Goal: Task Accomplishment & Management: Complete application form

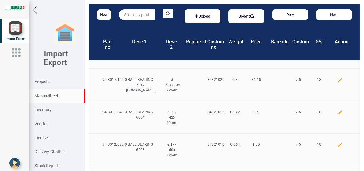
drag, startPoint x: 129, startPoint y: 14, endPoint x: 132, endPoint y: 15, distance: 3.6
click at [128, 15] on input "text" at bounding box center [137, 14] width 36 height 11
type input "f"
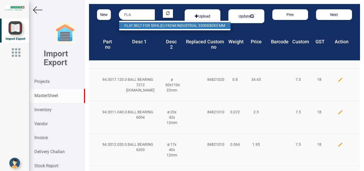
click at [149, 26] on link "FLA T BELT FOR 50HL(E) FROM INDUSTRIAL 3300X80X3 MM" at bounding box center [174, 25] width 111 height 7
type input "FLAT BELT FOR 50HL(E) FROM INDUSTRIAL 3300X80X3 MM"
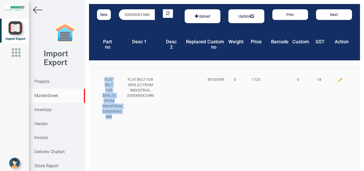
drag, startPoint x: 104, startPoint y: 78, endPoint x: 114, endPoint y: 119, distance: 42.2
click at [114, 119] on div "FLAT BELT FOR 50HL(E) FROM INDUSTRIAL 3300X80X3 MM" at bounding box center [108, 98] width 21 height 43
copy div "FLAT BELT FOR 50HL(E) FROM INDUSTRIAL 3300X80X3 MM"
click at [100, 13] on button "New" at bounding box center [104, 14] width 14 height 11
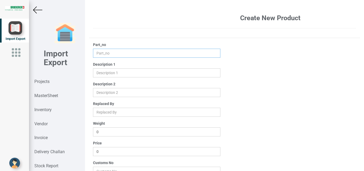
click at [96, 53] on input "text" at bounding box center [157, 53] width 128 height 9
paste input "FLAT BELT FOR 50HL(E) FROM INDUSTRIAL 3300X80X3 MM"
drag, startPoint x: 124, startPoint y: 53, endPoint x: 136, endPoint y: 54, distance: 11.5
click at [136, 54] on input "FLAT BELT FOR 50HL(E) FROM INDUSTRIAL 3300X80X3 MM" at bounding box center [157, 53] width 128 height 9
click at [126, 54] on input "FLAT BELT FOR 5 FROM INDUSTRIAL 3300X80X3 MM" at bounding box center [157, 53] width 128 height 9
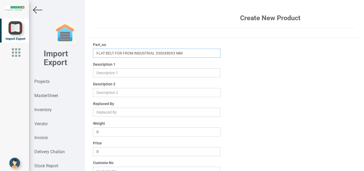
click at [184, 53] on input "FLAT BELT FOR FROM INDUSTRIAL 3300X80X3 MM" at bounding box center [157, 53] width 128 height 9
drag, startPoint x: 200, startPoint y: 54, endPoint x: 118, endPoint y: 55, distance: 82.0
click at [118, 55] on input "FLAT BELT FOR 5ZZ) FROM INDUSTRIAL 3300X80X3 MM" at bounding box center [157, 53] width 128 height 9
type input "FLAT BELT FOR 5ZZ) FROM INDUSTRIAL 3300X80X3 MM"
click at [150, 58] on div "Part_no FLAT BELT FOR 5ZZ) FROM INDUSTRIAL 3300X80X3 MM Description 1 Descripti…" at bounding box center [157, 145] width 136 height 206
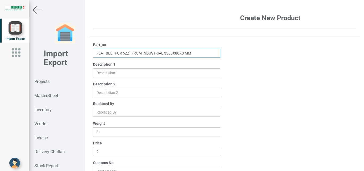
drag, startPoint x: 95, startPoint y: 54, endPoint x: 193, endPoint y: 52, distance: 98.5
click at [193, 52] on input "FLAT BELT FOR 5ZZ) FROM INDUSTRIAL 3300X80X3 MM" at bounding box center [157, 53] width 128 height 9
click at [100, 73] on input "text" at bounding box center [157, 72] width 128 height 9
paste input "FLAT BELT FOR 5ZZ) FROM INDUSTRIAL 3300X80X3 MM"
type input "FLAT BELT FOR 5ZZ) FROM INDUSTRIAL 3300X80X3 MM"
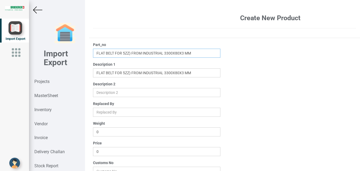
drag, startPoint x: 202, startPoint y: 53, endPoint x: 76, endPoint y: 53, distance: 125.9
click at [93, 53] on input "FLAT BELT FOR 5ZZ) FROM INDUSTRIAL 3300X80X3 MM" at bounding box center [157, 53] width 128 height 9
drag, startPoint x: 101, startPoint y: 54, endPoint x: 128, endPoint y: 51, distance: 26.5
click at [101, 54] on input "FBBSTA" at bounding box center [157, 53] width 128 height 9
click at [112, 53] on input "FBBSTA" at bounding box center [157, 53] width 128 height 9
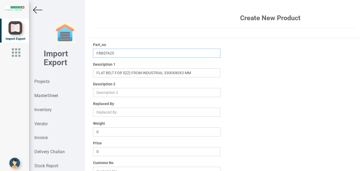
type input "FBBSTA25"
drag, startPoint x: 114, startPoint y: 73, endPoint x: 132, endPoint y: 73, distance: 17.8
click at [132, 73] on input "text" at bounding box center [157, 72] width 128 height 9
click at [118, 73] on input "text" at bounding box center [157, 72] width 128 height 9
drag, startPoint x: 115, startPoint y: 73, endPoint x: 196, endPoint y: 71, distance: 81.0
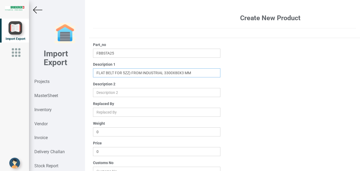
click at [196, 71] on input "text" at bounding box center [157, 72] width 128 height 9
click at [114, 72] on input "text" at bounding box center [157, 72] width 128 height 9
click at [128, 72] on input "text" at bounding box center [157, 72] width 128 height 9
type input "FLAT BELT FOR BSTA 25 Dimension 2660x60x3mm"
drag, startPoint x: 111, startPoint y: 149, endPoint x: 86, endPoint y: 147, distance: 25.4
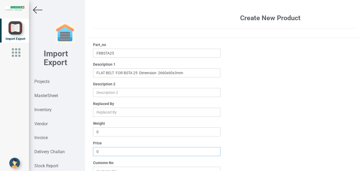
click at [93, 149] on input "0" at bounding box center [157, 151] width 128 height 9
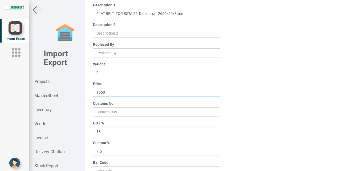
scroll to position [60, 0]
type input "1650"
click at [107, 112] on input "number" at bounding box center [157, 111] width 128 height 9
type input "8466"
drag, startPoint x: 107, startPoint y: 153, endPoint x: 82, endPoint y: 153, distance: 25.6
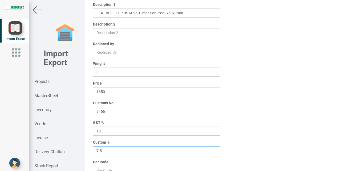
click at [93, 153] on input "7.5" at bounding box center [157, 150] width 128 height 9
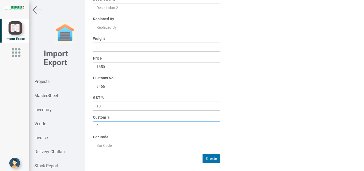
type input "0"
click at [205, 161] on button "Create" at bounding box center [211, 158] width 18 height 9
type input "0"
type input "7.5"
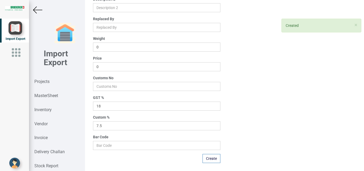
click at [36, 10] on img at bounding box center [37, 9] width 9 height 9
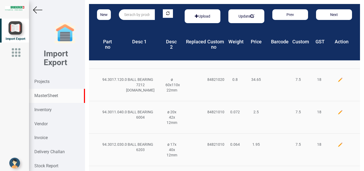
click at [129, 17] on input "text" at bounding box center [137, 14] width 36 height 11
type input "f"
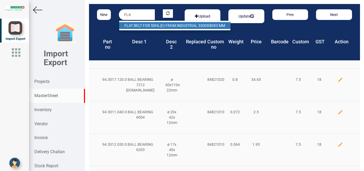
click at [142, 25] on link "FLA T BELT FOR 50HL(E) FROM INDUSTRIAL 3300X80X3 MM" at bounding box center [174, 25] width 111 height 7
type input "FLAT BELT FOR 50HL(E) FROM INDUSTRIAL 3300X80X3 MM"
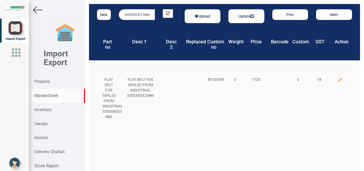
drag, startPoint x: 35, startPoint y: 9, endPoint x: 211, endPoint y: 0, distance: 175.7
click at [35, 9] on img at bounding box center [37, 9] width 9 height 9
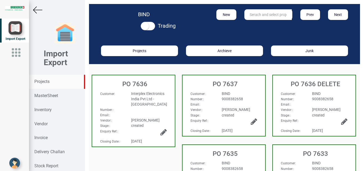
click at [42, 81] on strong "Projects" at bounding box center [41, 81] width 15 height 5
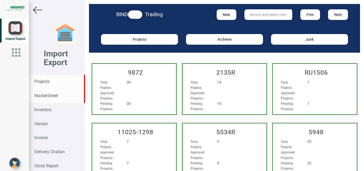
click at [48, 97] on strong "MasterSheet" at bounding box center [46, 95] width 24 height 5
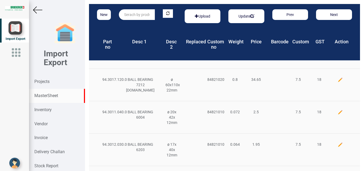
click at [127, 17] on input "text" at bounding box center [137, 14] width 36 height 11
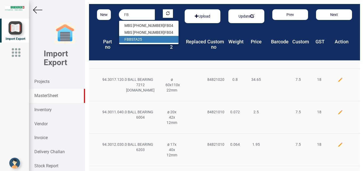
click at [141, 39] on link "FB BSTA25" at bounding box center [148, 39] width 59 height 7
type input "FBBSTA25"
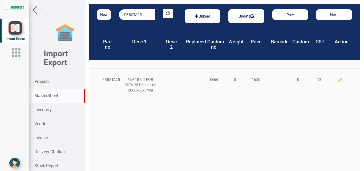
click at [332, 79] on div at bounding box center [339, 80] width 21 height 6
click at [337, 79] on img at bounding box center [339, 79] width 5 height 5
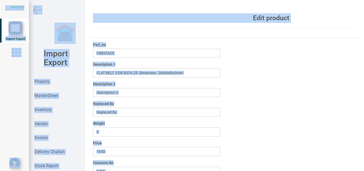
drag, startPoint x: 358, startPoint y: 83, endPoint x: 363, endPoint y: 112, distance: 29.5
click at [362, 127] on div "Edit product Part_no FBBSTA25 Description 1 Description 2 Replaced By Weight 0 …" at bounding box center [224, 85] width 279 height 171
click at [249, 101] on div "Part_no FBBSTA25 Description 1 Description 2 Replaced By Weight 0 Price 1650 Cu…" at bounding box center [224, 145] width 271 height 206
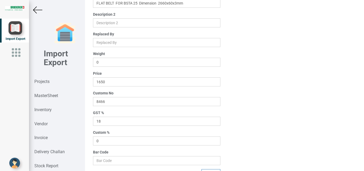
scroll to position [68, 0]
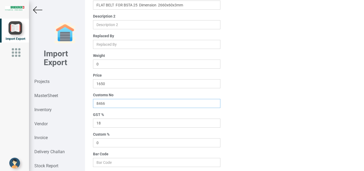
drag, startPoint x: 112, startPoint y: 103, endPoint x: 71, endPoint y: 101, distance: 41.6
click at [93, 101] on input "8466" at bounding box center [157, 103] width 128 height 9
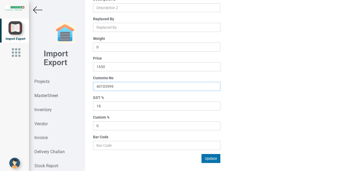
type input "40103999"
click at [208, 159] on button "Update" at bounding box center [210, 158] width 19 height 9
click at [43, 82] on strong "Projects" at bounding box center [41, 81] width 15 height 5
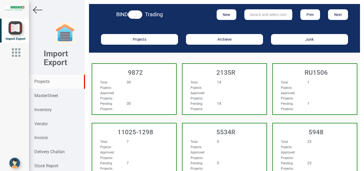
click at [248, 15] on input "text" at bounding box center [267, 14] width 47 height 11
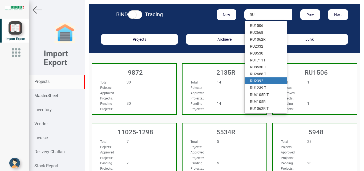
click at [257, 80] on link "RU 2392" at bounding box center [265, 80] width 42 height 7
type input "RU 2392"
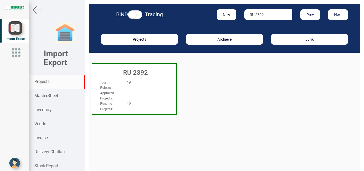
click at [153, 84] on div "49" at bounding box center [140, 82] width 37 height 5
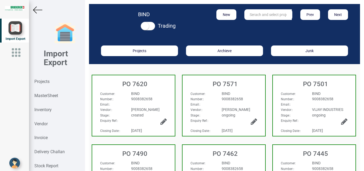
click at [157, 94] on div "BIND" at bounding box center [148, 93] width 43 height 5
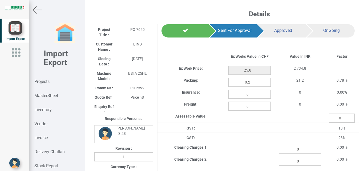
click at [38, 6] on img at bounding box center [37, 9] width 9 height 9
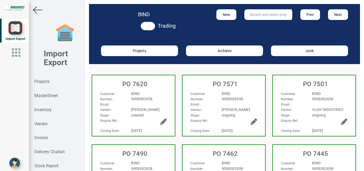
click at [37, 7] on img at bounding box center [37, 9] width 9 height 9
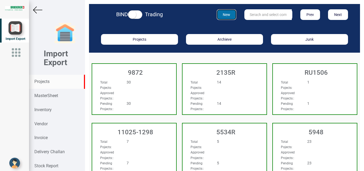
click at [228, 15] on button "New" at bounding box center [226, 14] width 20 height 11
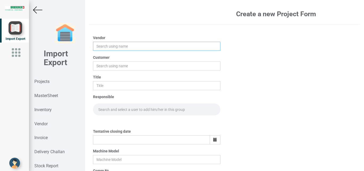
click at [101, 47] on input "text" at bounding box center [157, 46] width 128 height 9
click at [101, 45] on input "text" at bounding box center [157, 46] width 128 height 9
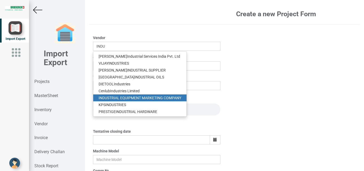
click at [145, 99] on link "INDU STRIAL EQUIPMENT MARKETING COMPANY" at bounding box center [139, 98] width 93 height 7
type input "INDUSTRIAL EQUIPMENT MARKETING COMPANY"
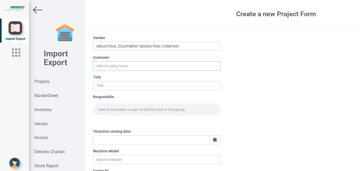
click at [109, 67] on input "text" at bounding box center [157, 65] width 128 height 9
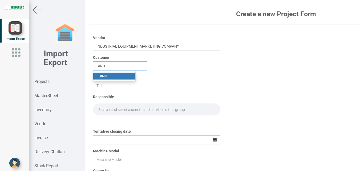
type input "BIND"
click at [104, 76] on strong "BIND" at bounding box center [102, 76] width 9 height 4
click at [101, 84] on input "text" at bounding box center [157, 85] width 128 height 9
type input "PO 7646"
click at [108, 110] on input "text" at bounding box center [157, 110] width 128 height 12
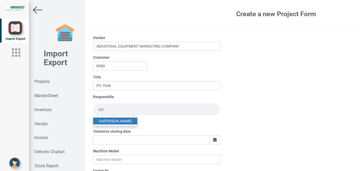
type input "GO"
click at [117, 121] on link "Go [PERSON_NAME]" at bounding box center [115, 121] width 44 height 7
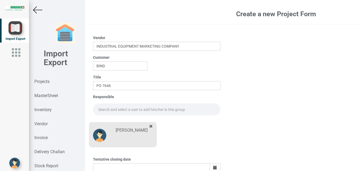
click at [101, 109] on input "text" at bounding box center [157, 110] width 128 height 12
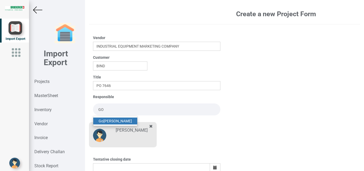
click at [114, 122] on link "Go [PERSON_NAME]" at bounding box center [115, 121] width 44 height 7
type input "[PERSON_NAME]"
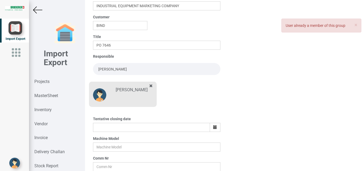
scroll to position [68, 0]
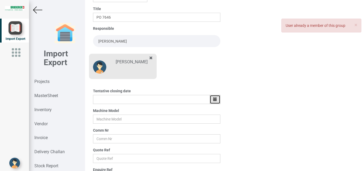
click at [213, 100] on icon "button" at bounding box center [215, 99] width 4 height 4
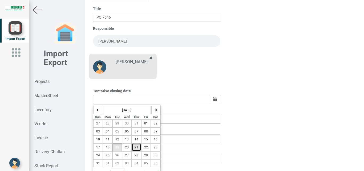
click at [136, 148] on span "21" at bounding box center [136, 148] width 4 height 4
type input "[DATE]"
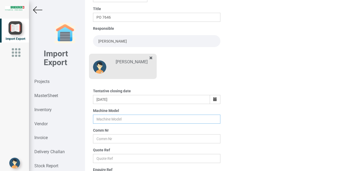
click at [103, 118] on input "text" at bounding box center [157, 119] width 128 height 9
type input "BSTA 25HL"
click at [101, 142] on input "text" at bounding box center [157, 138] width 128 height 9
click at [101, 139] on input "text" at bounding box center [157, 138] width 128 height 9
type input "RU 2392"
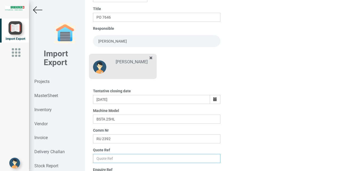
click at [114, 158] on input "text" at bounding box center [157, 158] width 128 height 9
click at [104, 158] on input "text" at bounding box center [157, 158] width 128 height 9
paste input "IEMC/ 0304 / [DATE]-[DATE]"
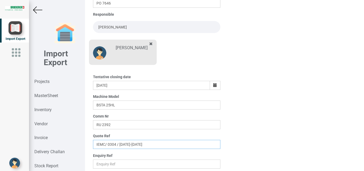
scroll to position [93, 0]
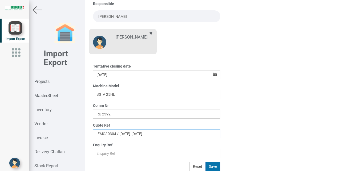
type input "IEMC/ 0304 / [DATE]-[DATE]"
drag, startPoint x: 209, startPoint y: 167, endPoint x: 242, endPoint y: 164, distance: 33.4
click at [209, 167] on button "Save" at bounding box center [212, 166] width 15 height 9
type input "[DATE]"
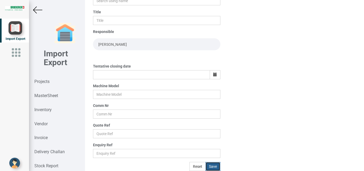
scroll to position [65, 0]
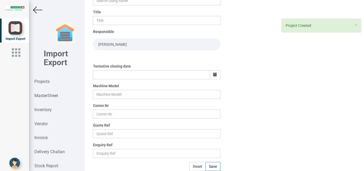
click at [38, 10] on img at bounding box center [37, 9] width 9 height 9
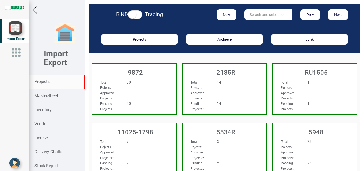
click at [251, 14] on input "text" at bounding box center [267, 14] width 47 height 11
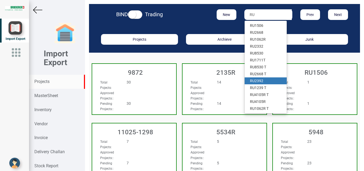
click at [261, 81] on link "RU 2392" at bounding box center [265, 80] width 42 height 7
type input "RU 2392"
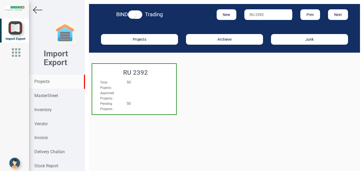
click at [151, 80] on div "50" at bounding box center [140, 82] width 37 height 5
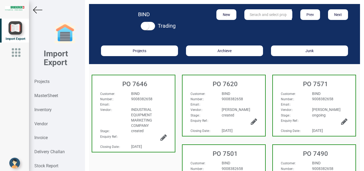
click at [151, 108] on span "INDUSTRIAL EQUIPMENT MARKETING COMPANY" at bounding box center [141, 118] width 21 height 20
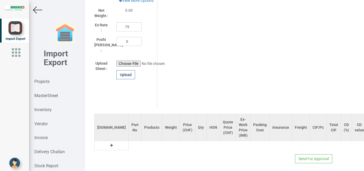
scroll to position [302, 0]
click at [110, 143] on icon at bounding box center [111, 145] width 3 height 4
click at [129, 140] on input "text" at bounding box center [135, 144] width 13 height 9
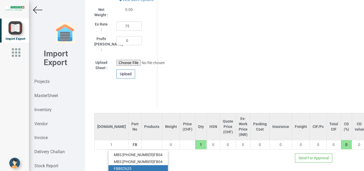
type input "FB"
click at [125, 165] on link "FB BSTA25" at bounding box center [137, 168] width 59 height 7
type input "1650"
type input "FBBSTA25"
type input "18"
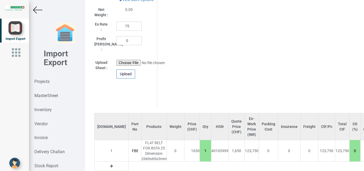
scroll to position [0, 11]
drag, startPoint x: 181, startPoint y: 148, endPoint x: 187, endPoint y: 150, distance: 6.7
click at [200, 150] on input "1" at bounding box center [205, 150] width 11 height 9
type input "3300"
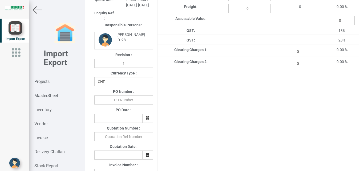
scroll to position [93, 0]
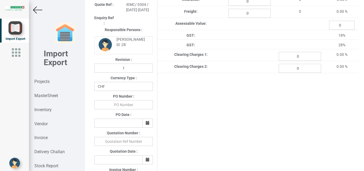
type input "2"
select select "INR"
click option "INR" at bounding box center [0, 0] width 0 height 0
drag, startPoint x: 117, startPoint y: 104, endPoint x: 117, endPoint y: 107, distance: 2.8
click at [117, 107] on input "text" at bounding box center [123, 104] width 59 height 9
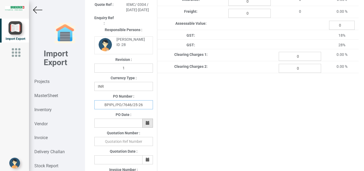
type input "BPIPL/PO/7646/25-26"
click at [144, 124] on button "button" at bounding box center [147, 123] width 11 height 9
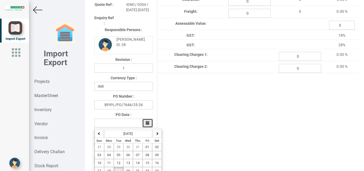
click at [147, 125] on icon "button" at bounding box center [148, 123] width 4 height 4
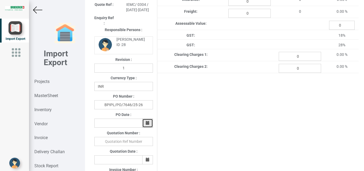
click at [147, 124] on icon "button" at bounding box center [148, 123] width 4 height 4
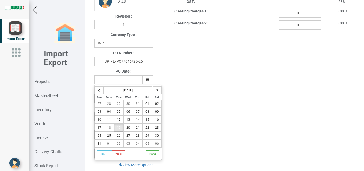
scroll to position [138, 0]
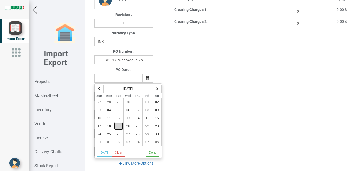
click at [118, 128] on span "19" at bounding box center [119, 126] width 4 height 4
type input "[DATE]"
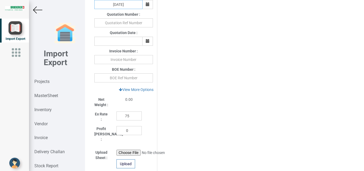
scroll to position [213, 0]
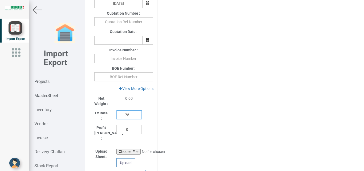
drag, startPoint x: 128, startPoint y: 115, endPoint x: 108, endPoint y: 115, distance: 20.8
click at [116, 115] on input "75" at bounding box center [128, 114] width 25 height 9
type input "1"
click at [139, 88] on link "View More Options" at bounding box center [136, 88] width 42 height 9
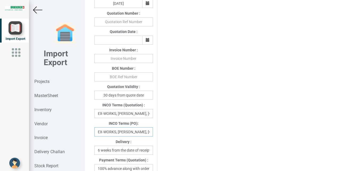
scroll to position [0, 15]
drag, startPoint x: 98, startPoint y: 133, endPoint x: 179, endPoint y: 132, distance: 81.5
click at [153, 132] on input "EX-WORKS, [PERSON_NAME], [GEOGRAPHIC_DATA]" at bounding box center [123, 132] width 59 height 9
type input "D"
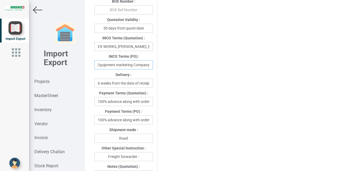
scroll to position [284, 0]
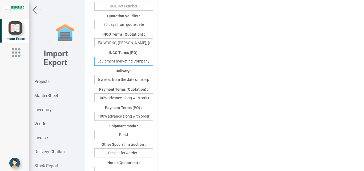
type input "Ex-work Industrial Equipment marketing Company"
drag, startPoint x: 97, startPoint y: 119, endPoint x: 104, endPoint y: 118, distance: 6.7
click at [104, 118] on input "100% advance along with order" at bounding box center [123, 116] width 59 height 9
drag, startPoint x: 116, startPoint y: 118, endPoint x: 131, endPoint y: 119, distance: 15.2
click at [116, 118] on input "100% advance along with order" at bounding box center [123, 116] width 59 height 9
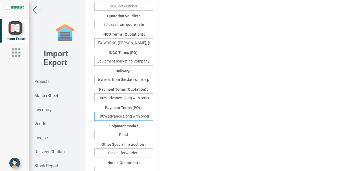
scroll to position [0, 1]
drag, startPoint x: 123, startPoint y: 116, endPoint x: 156, endPoint y: 116, distance: 32.5
click at [153, 116] on input "100% advance along with order" at bounding box center [123, 116] width 59 height 9
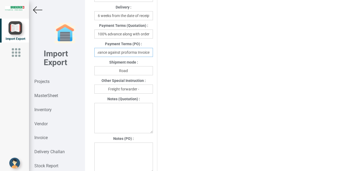
scroll to position [345, 0]
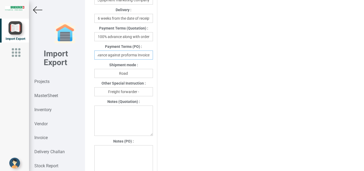
type input "100% advance against proforma Invoice"
drag, startPoint x: 140, startPoint y: 93, endPoint x: 152, endPoint y: 94, distance: 12.5
click at [140, 93] on input "Freight forwarder -" at bounding box center [123, 91] width 59 height 9
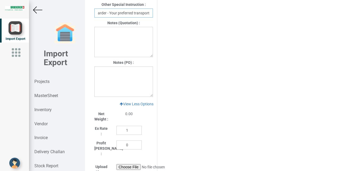
type input "Freight forwarder - Your preferred transport"
click at [103, 74] on textarea at bounding box center [123, 82] width 59 height 30
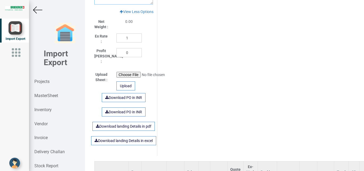
scroll to position [517, 0]
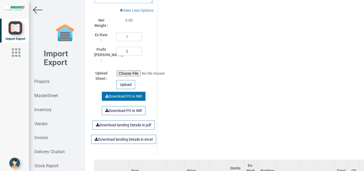
type textarea "1. GST - Extra as per actual"
click at [116, 93] on link "Download PO in INR" at bounding box center [124, 96] width 44 height 9
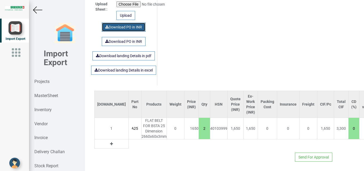
scroll to position [521, 0]
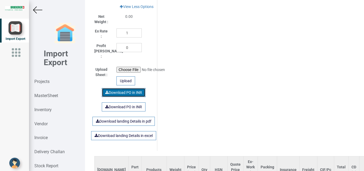
click at [124, 89] on link "Download PO in INR" at bounding box center [124, 92] width 44 height 9
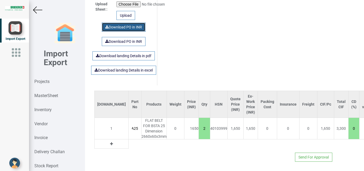
scroll to position [424, 0]
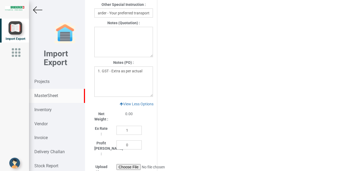
click at [47, 94] on strong "MasterSheet" at bounding box center [46, 95] width 24 height 5
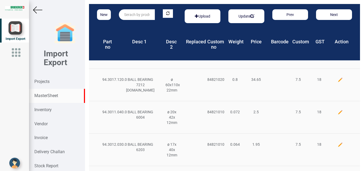
click at [129, 16] on input "text" at bounding box center [137, 14] width 36 height 11
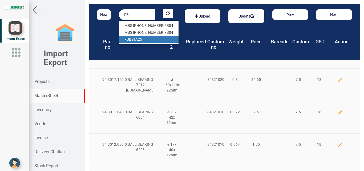
click at [137, 38] on link "FB BSTA25" at bounding box center [148, 39] width 59 height 7
type input "FBBSTA25"
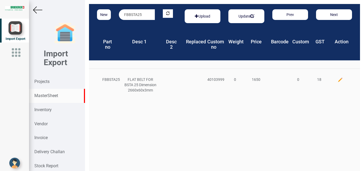
click at [337, 79] on img at bounding box center [339, 79] width 5 height 5
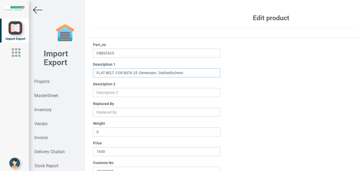
click at [137, 72] on input "text" at bounding box center [157, 72] width 128 height 9
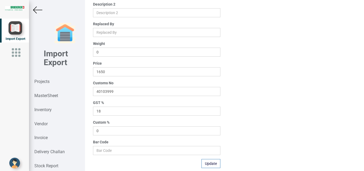
scroll to position [81, 0]
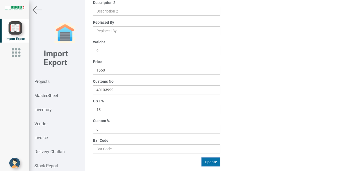
type input "FLAT BELT FOR BSTA 25HL Dimension 2660x60x3mm"
click at [205, 164] on button "Update" at bounding box center [210, 162] width 19 height 9
